Goal: Task Accomplishment & Management: Complete application form

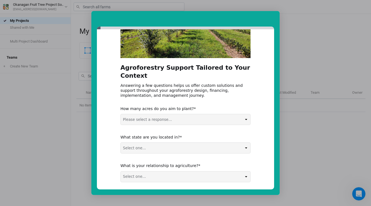
scroll to position [63, 0]
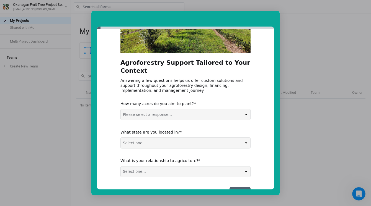
click at [205, 109] on select "Please select a response... 0-5 acres 5-50 acres 50-100 acres 100+ acres" at bounding box center [186, 114] width 130 height 11
select select "5-50 acres"
click at [121, 109] on select "Please select a response... 0-5 acres 5-50 acres 50-100 acres 100+ acres" at bounding box center [186, 114] width 130 height 11
click at [203, 138] on select "Select one... Non-US AL AK AZ AR CA CO CT DE FL [GEOGRAPHIC_DATA] HI ID IL IN I…" at bounding box center [186, 143] width 130 height 11
select select "Non-US"
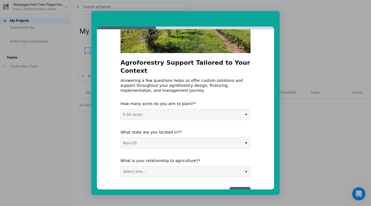
click at [121, 138] on select "Select one... Non-US AL AK AZ AR CA CO CT DE FL [GEOGRAPHIC_DATA] HI ID IL IN I…" at bounding box center [186, 143] width 130 height 11
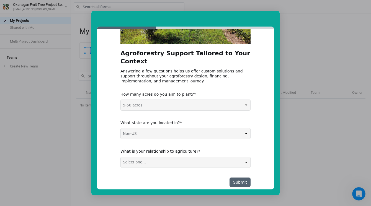
scroll to position [75, 0]
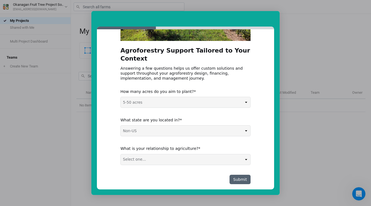
click at [200, 154] on select "Select one... Agribusiness / Co-op Farmer / Landowner Agri-Food Supply Chain Fo…" at bounding box center [186, 159] width 130 height 11
select select "Nonprofit / Education"
click at [121, 154] on select "Select one... Agribusiness / Co-op Farmer / Landowner Agri-Food Supply Chain Fo…" at bounding box center [186, 159] width 130 height 11
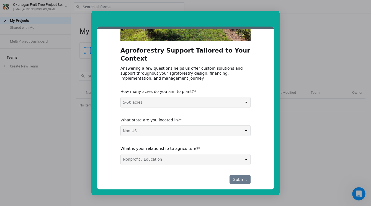
click at [241, 175] on button "Submit" at bounding box center [239, 179] width 21 height 9
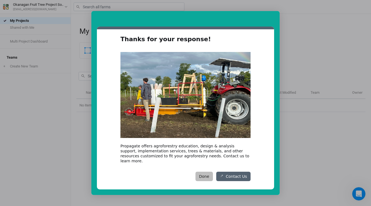
click at [206, 172] on button "Done" at bounding box center [203, 176] width 17 height 9
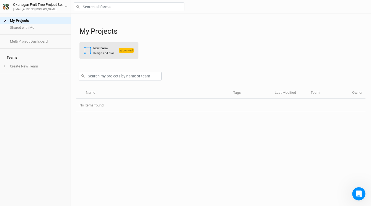
click at [99, 53] on div "Design and plan" at bounding box center [103, 53] width 21 height 4
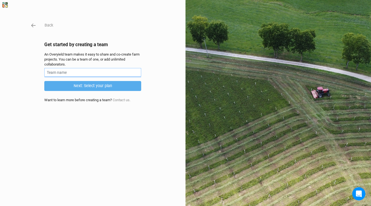
click at [69, 73] on input "text" at bounding box center [92, 72] width 97 height 9
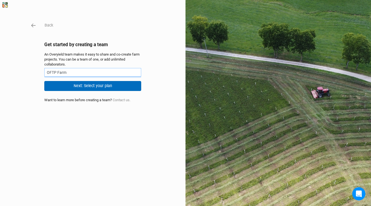
type input "OFTP Farm"
click at [83, 84] on button "Next: Select your plan" at bounding box center [92, 86] width 97 height 10
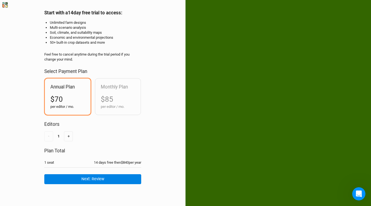
scroll to position [32, 0]
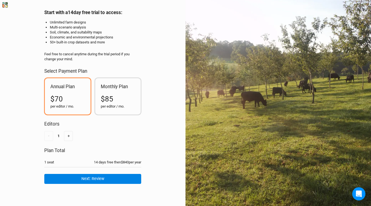
click at [122, 107] on div "per editor / mo." at bounding box center [118, 106] width 35 height 5
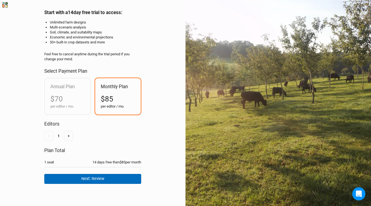
click at [107, 178] on button "Next: Review" at bounding box center [92, 179] width 97 height 10
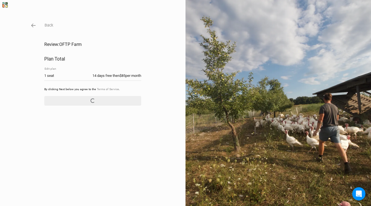
scroll to position [0, 0]
